Goal: Information Seeking & Learning: Learn about a topic

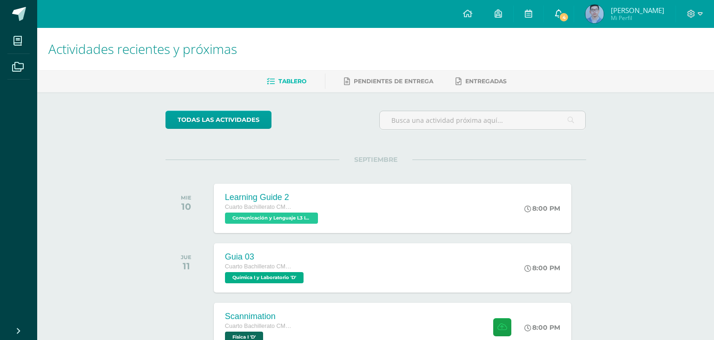
click at [566, 22] on link "4" at bounding box center [559, 14] width 30 height 28
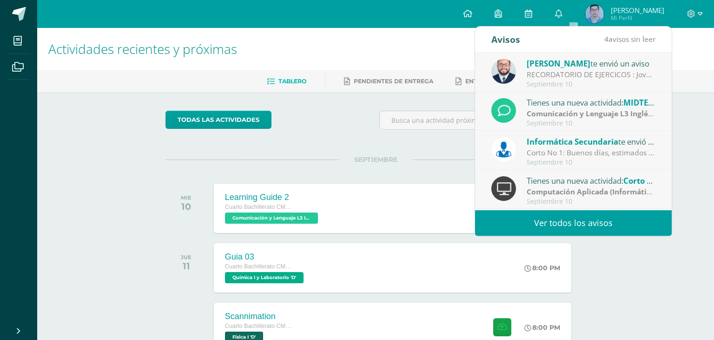
click at [562, 224] on link "Ver todos los avisos" at bounding box center [573, 223] width 197 height 26
click at [587, 224] on link "Ver todos los avisos" at bounding box center [573, 223] width 197 height 26
click at [139, 168] on div "Actividades recientes y próximas Tablero Pendientes de entrega Entregadas todas…" at bounding box center [375, 308] width 677 height 561
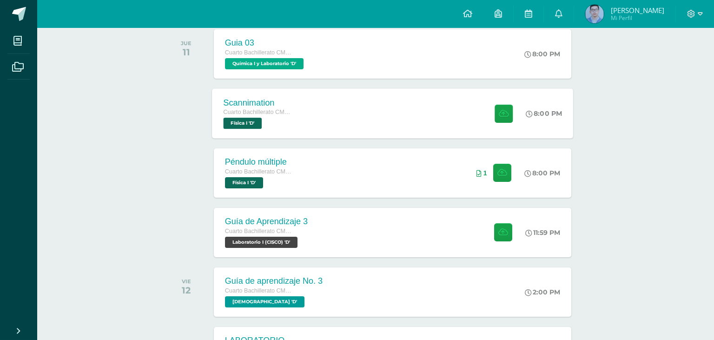
scroll to position [123, 0]
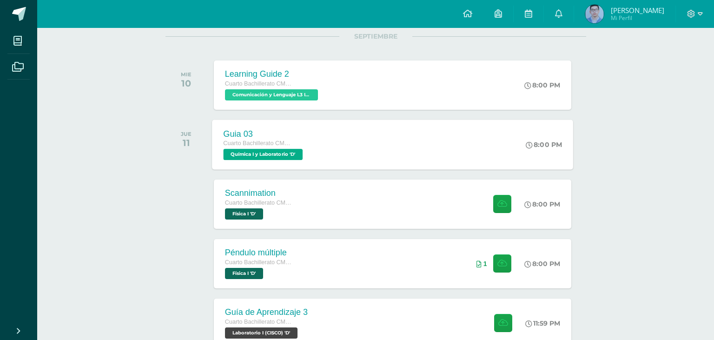
click at [286, 154] on span "Química I y Laboratorio 'D'" at bounding box center [262, 154] width 79 height 11
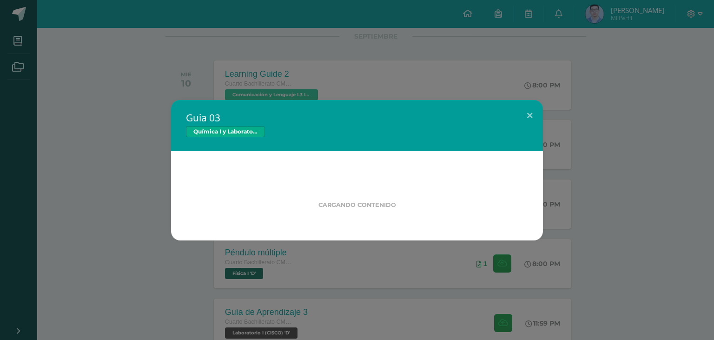
click at [281, 161] on div "Cargando contenido" at bounding box center [357, 195] width 372 height 89
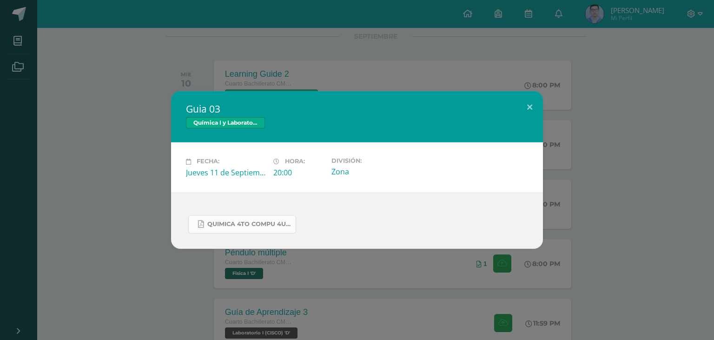
click at [269, 232] on link "Quimica 4to compu 4U.pdf" at bounding box center [242, 224] width 108 height 18
click at [116, 99] on div "Guia 03 Química I y Laboratorio Fecha: [DATE] Hora: 20:00 División: Zona" at bounding box center [357, 169] width 706 height 157
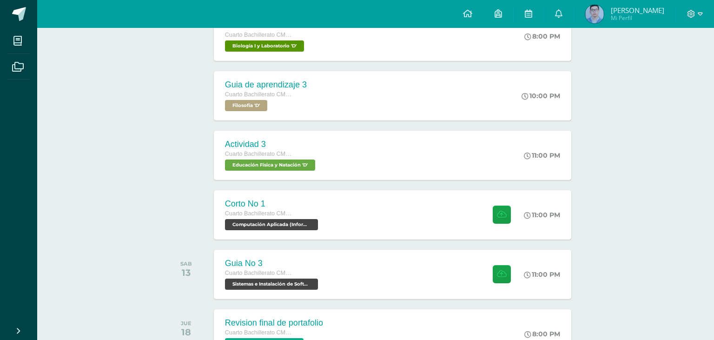
scroll to position [623, 0]
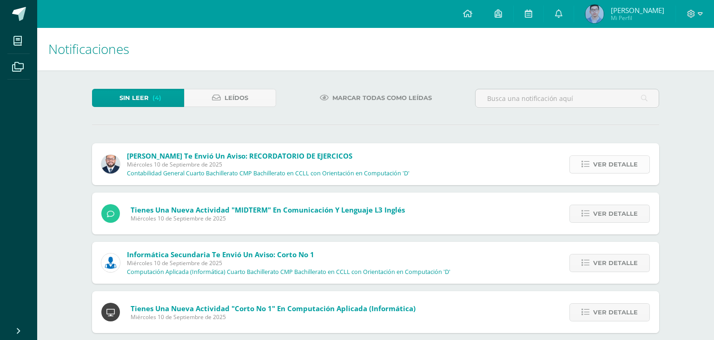
click at [585, 155] on link "Ver detalle" at bounding box center [609, 164] width 80 height 18
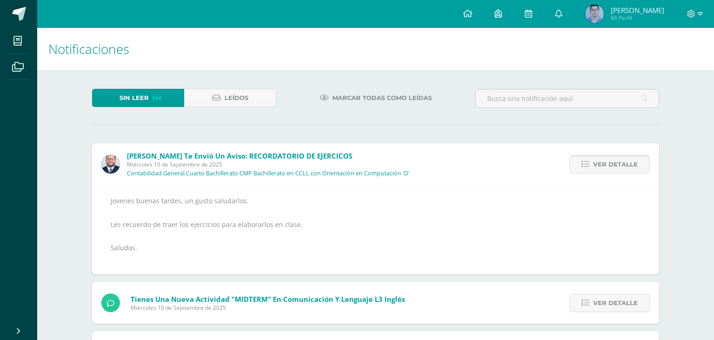
click at [588, 160] on icon at bounding box center [585, 164] width 8 height 8
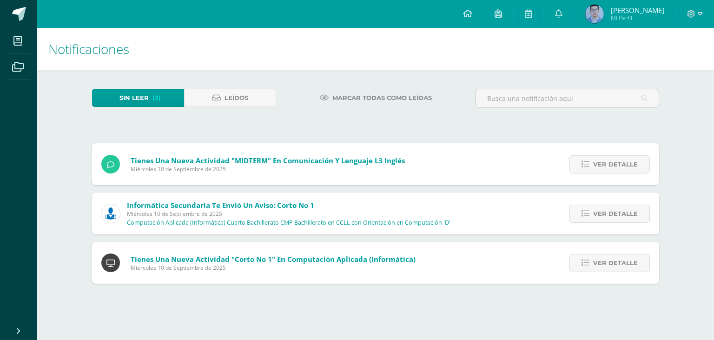
click at [581, 156] on div "Ver detalle" at bounding box center [607, 164] width 104 height 42
click at [582, 155] on link "Ver detalle" at bounding box center [609, 164] width 80 height 18
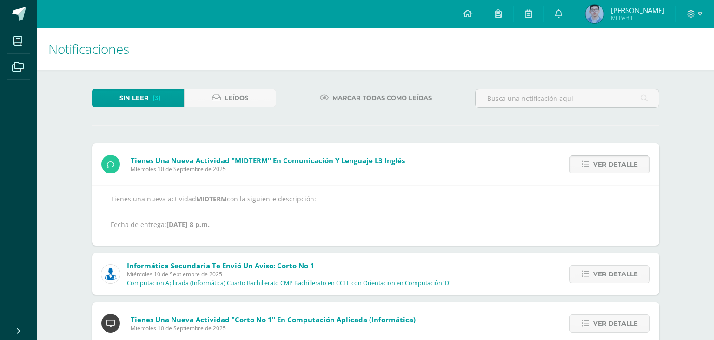
click at [583, 160] on icon at bounding box center [585, 164] width 8 height 8
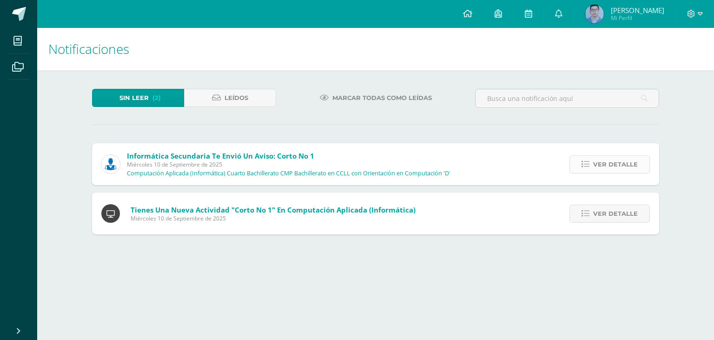
click at [600, 156] on span "Ver detalle" at bounding box center [615, 164] width 45 height 17
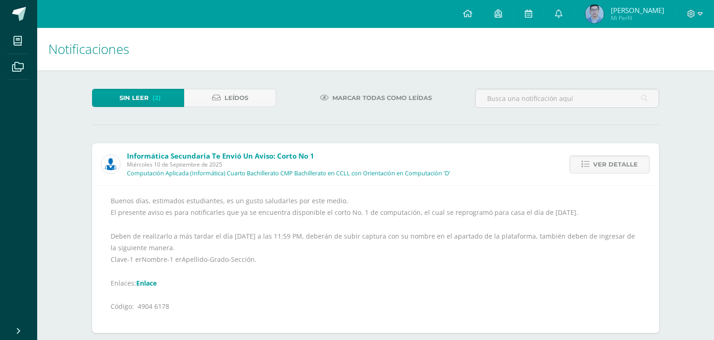
click at [152, 248] on div "Buenos días, estimados estudiantes, es un gusto saludarles por este medio. El p…" at bounding box center [376, 259] width 530 height 129
click at [149, 278] on link "Enlace" at bounding box center [146, 282] width 20 height 9
